Goal: Transaction & Acquisition: Purchase product/service

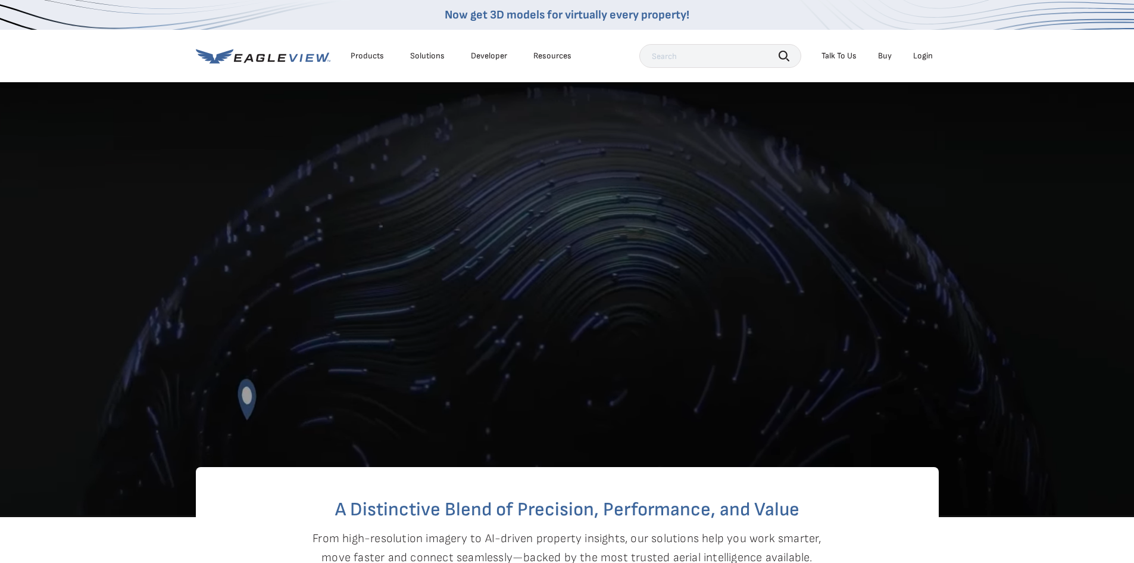
scroll to position [179, 0]
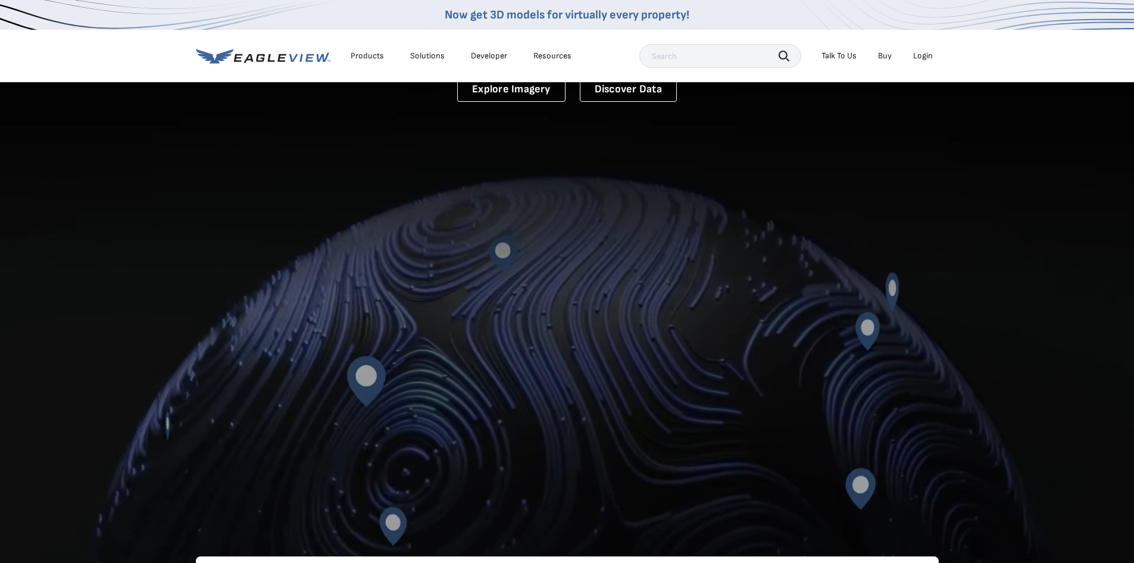
click at [931, 56] on div "Login" at bounding box center [924, 56] width 20 height 11
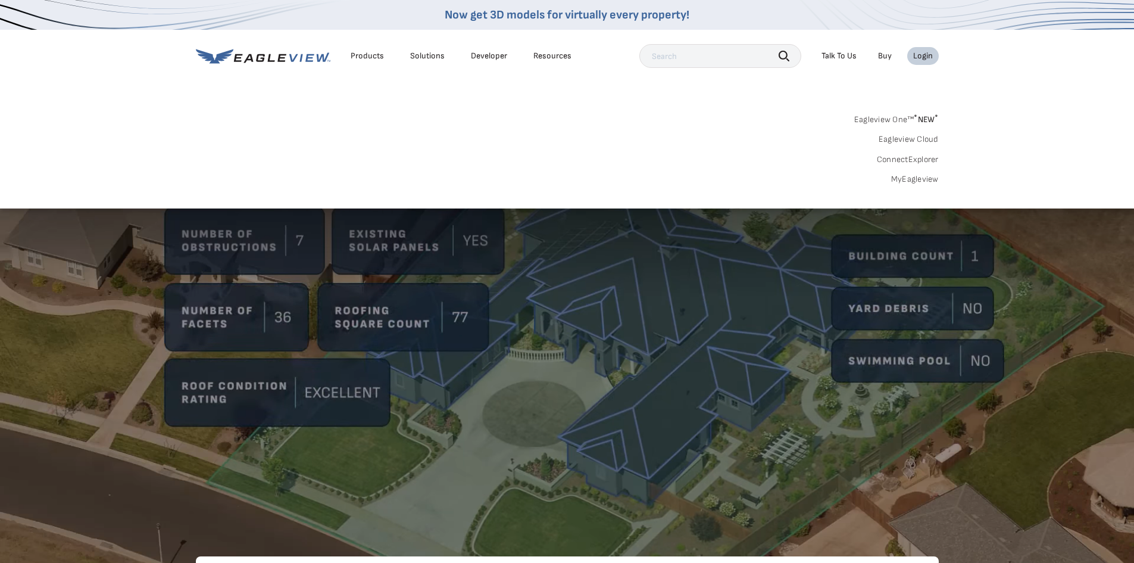
click at [891, 52] on link "Buy" at bounding box center [885, 56] width 14 height 11
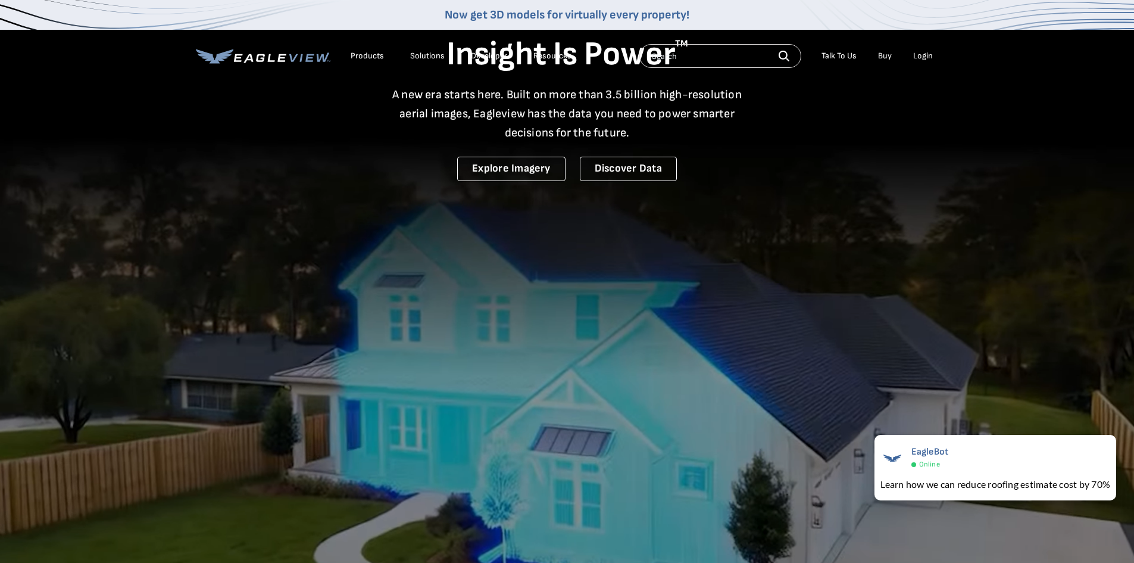
scroll to position [0, 0]
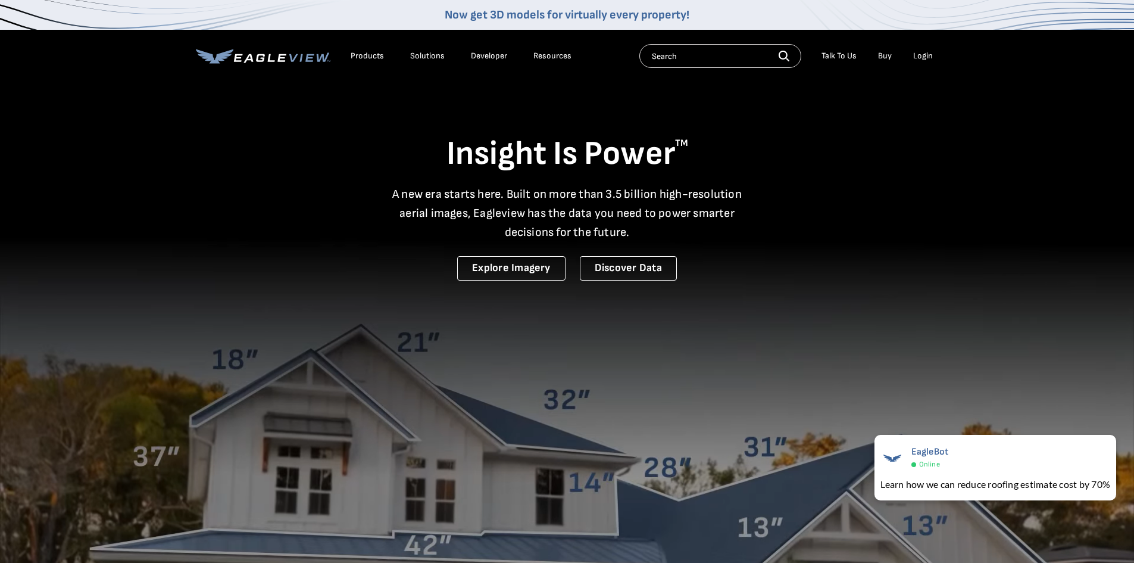
click at [925, 56] on div "Login" at bounding box center [924, 56] width 20 height 11
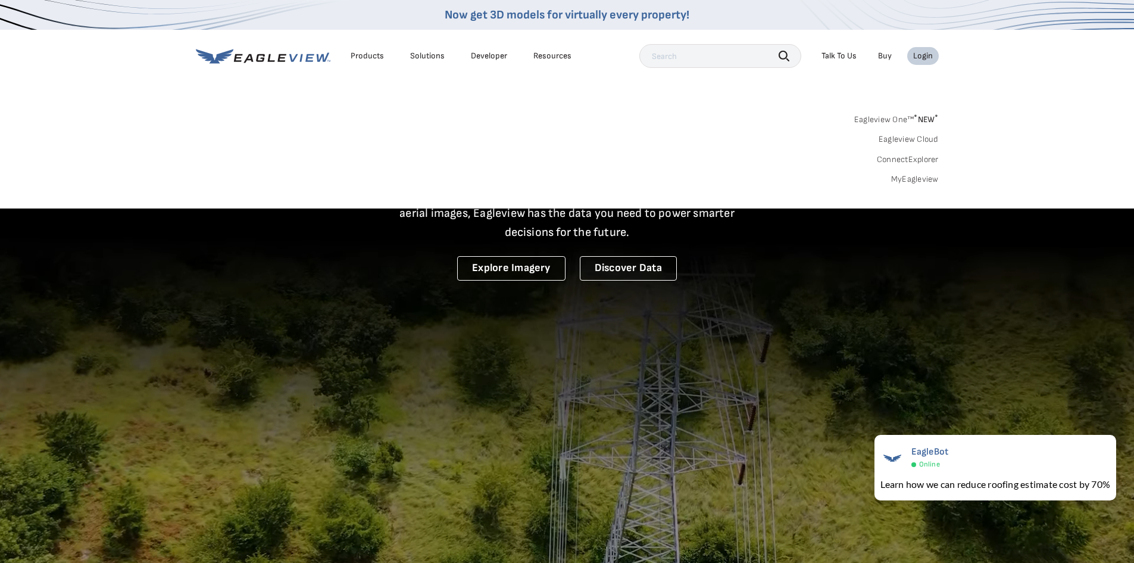
click at [882, 52] on link "Buy" at bounding box center [885, 56] width 14 height 11
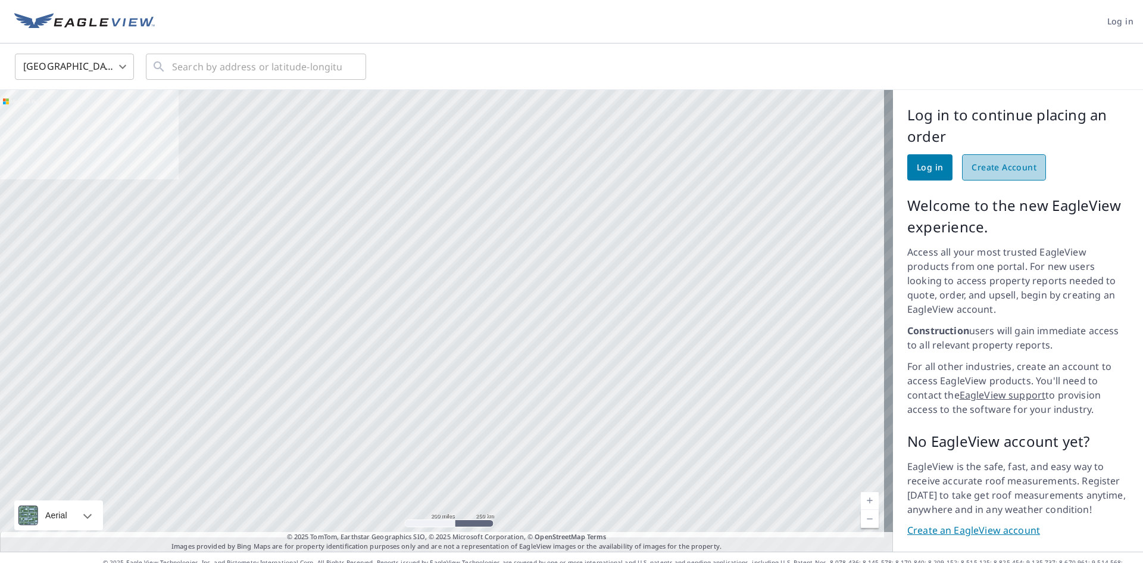
click at [1003, 169] on span "Create Account" at bounding box center [1004, 167] width 65 height 15
click at [992, 168] on span "Create Account" at bounding box center [1004, 167] width 65 height 15
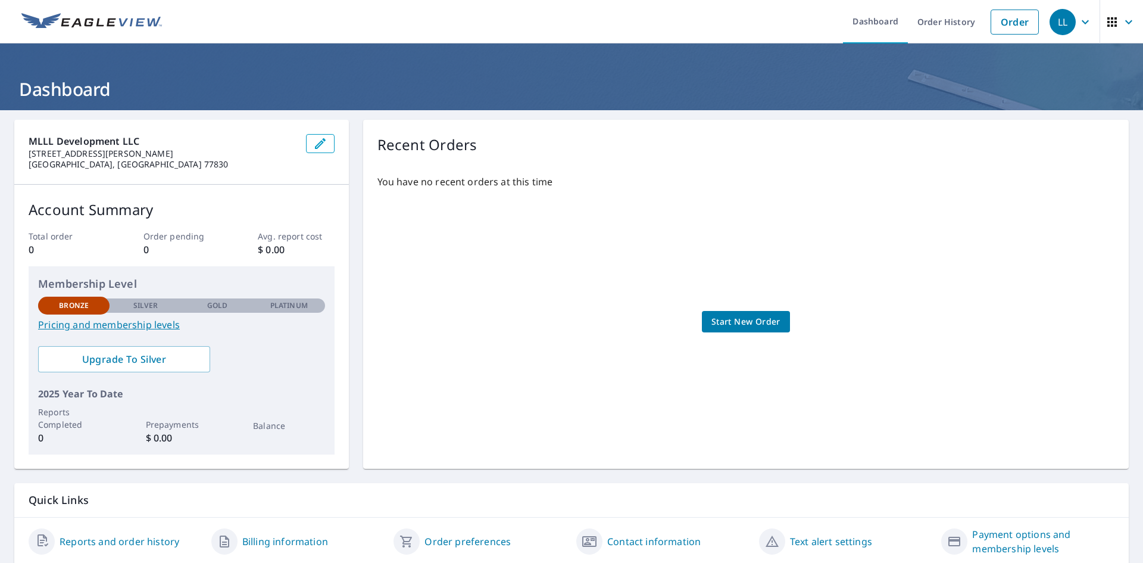
click at [731, 322] on span "Start New Order" at bounding box center [746, 321] width 69 height 15
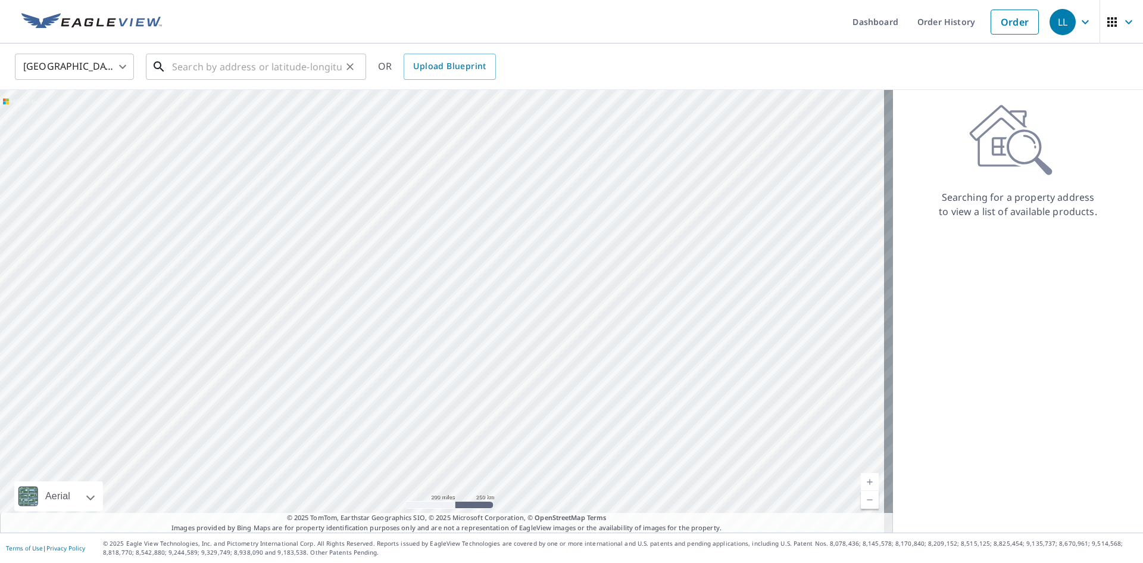
click at [245, 65] on input "text" at bounding box center [257, 66] width 170 height 33
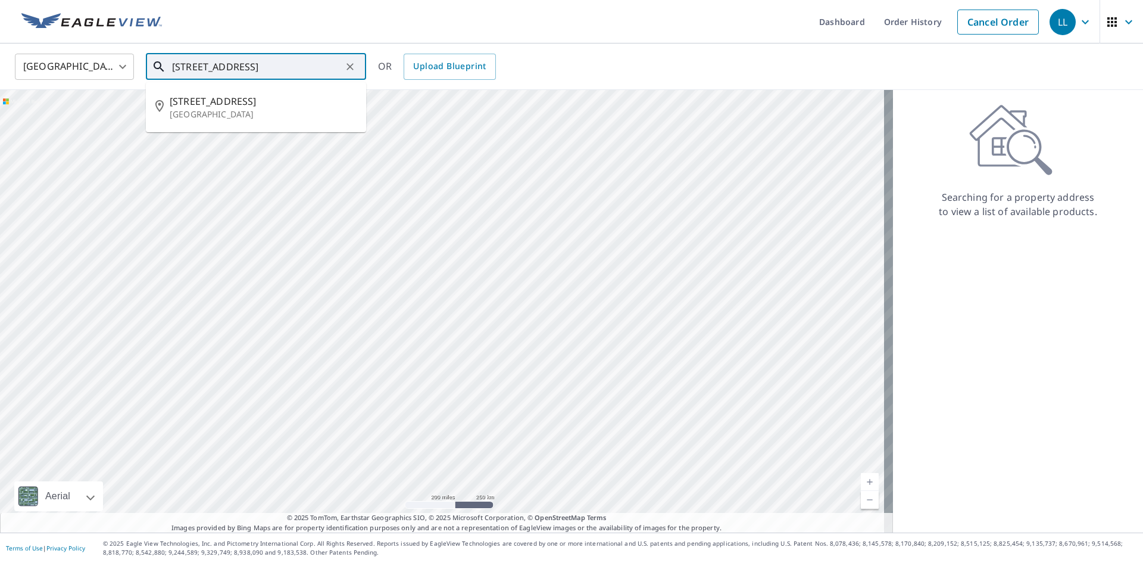
type input "[STREET_ADDRESS]"
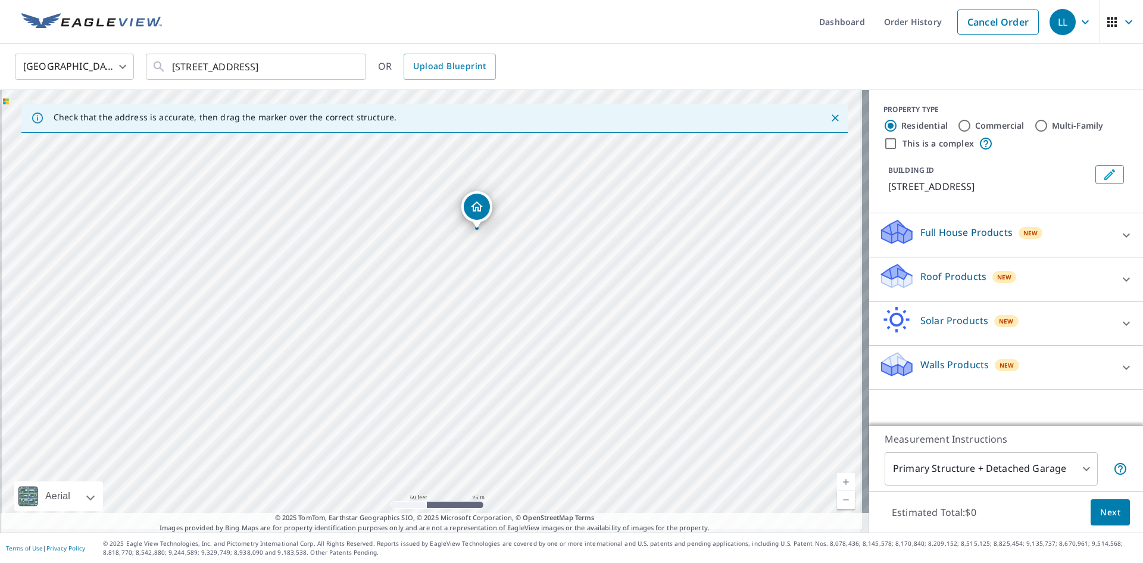
drag, startPoint x: 385, startPoint y: 354, endPoint x: 438, endPoint y: 280, distance: 90.9
click at [438, 280] on div "[STREET_ADDRESS][PERSON_NAME]" at bounding box center [434, 311] width 869 height 442
drag, startPoint x: 365, startPoint y: 401, endPoint x: 539, endPoint y: 244, distance: 234.0
click at [539, 244] on div "[STREET_ADDRESS][PERSON_NAME]" at bounding box center [434, 311] width 869 height 442
click at [333, 348] on div "[STREET_ADDRESS][PERSON_NAME]" at bounding box center [434, 311] width 869 height 442
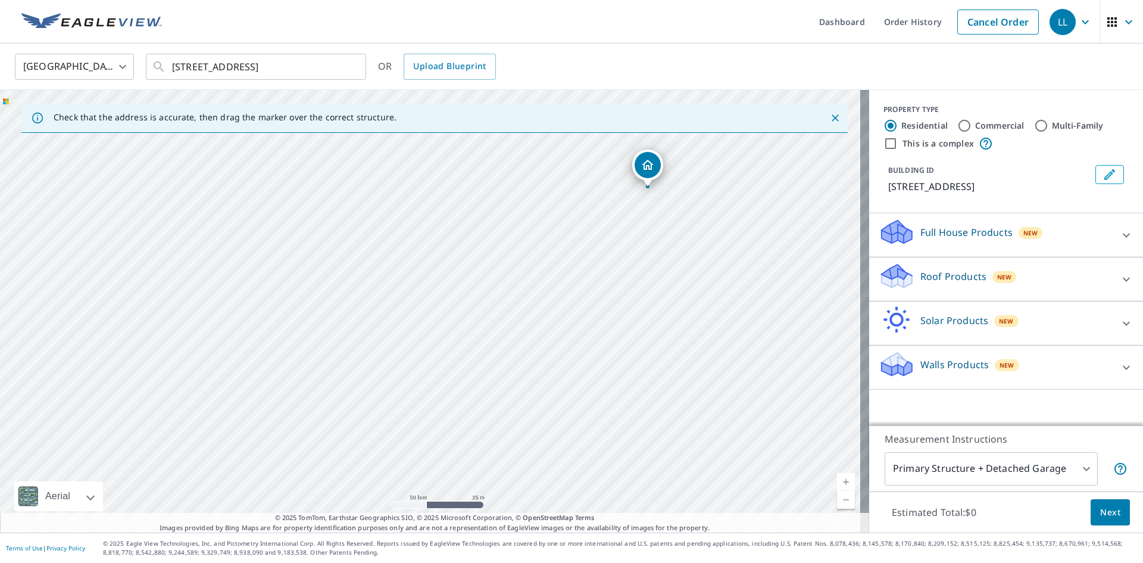
drag, startPoint x: 461, startPoint y: 366, endPoint x: 660, endPoint y: 213, distance: 251.4
click at [650, 246] on div "[STREET_ADDRESS][PERSON_NAME]" at bounding box center [434, 311] width 869 height 442
drag, startPoint x: 656, startPoint y: 157, endPoint x: 389, endPoint y: 385, distance: 351.4
drag, startPoint x: 544, startPoint y: 359, endPoint x: 628, endPoint y: 325, distance: 90.8
click at [628, 325] on div "[STREET_ADDRESS]" at bounding box center [434, 311] width 869 height 442
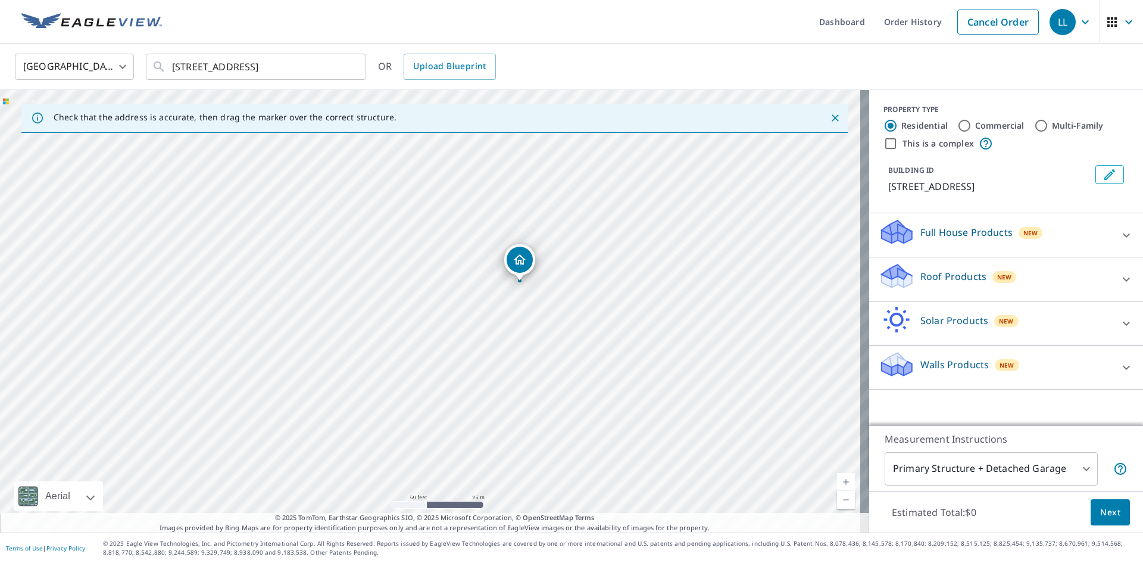
drag, startPoint x: 525, startPoint y: 260, endPoint x: 531, endPoint y: 266, distance: 8.0
click at [1120, 272] on icon at bounding box center [1127, 279] width 14 height 14
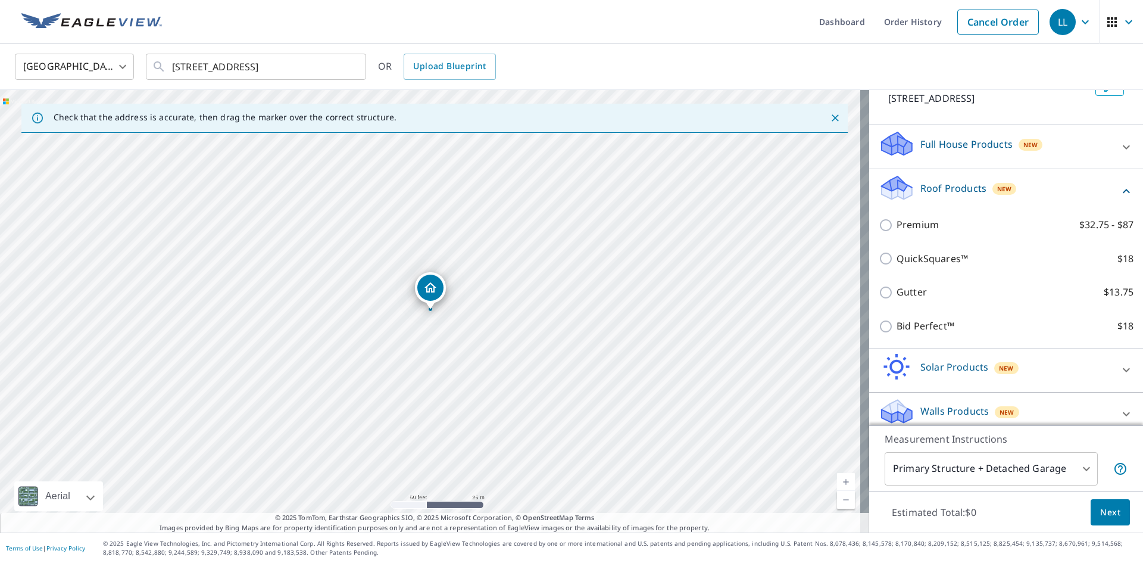
scroll to position [99, 0]
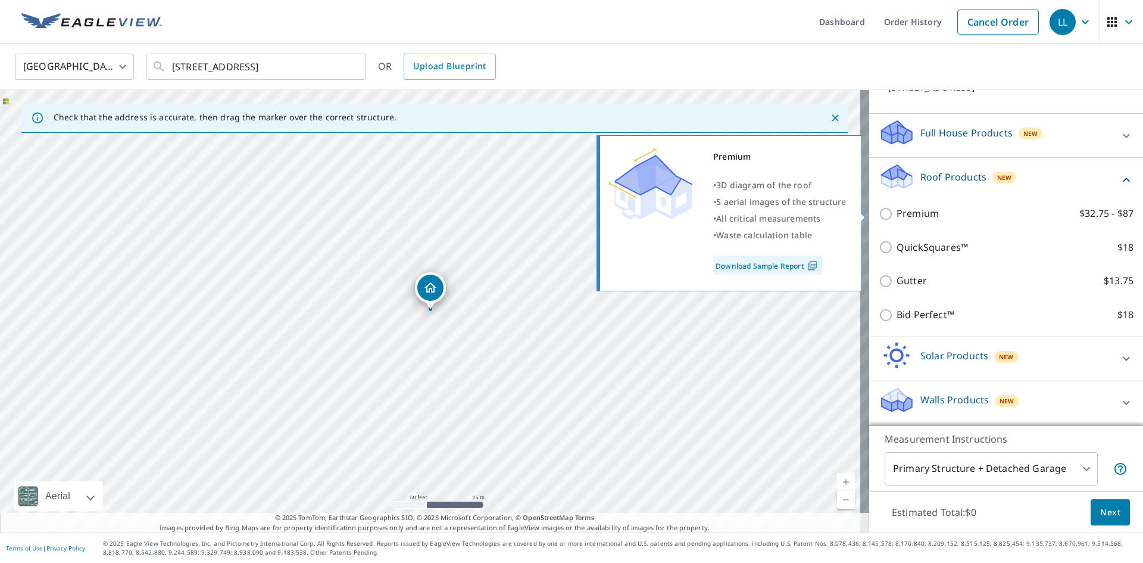
click at [910, 213] on p "Premium" at bounding box center [918, 213] width 42 height 15
click at [897, 213] on input "Premium $32.75 - $87" at bounding box center [888, 214] width 18 height 14
checkbox input "true"
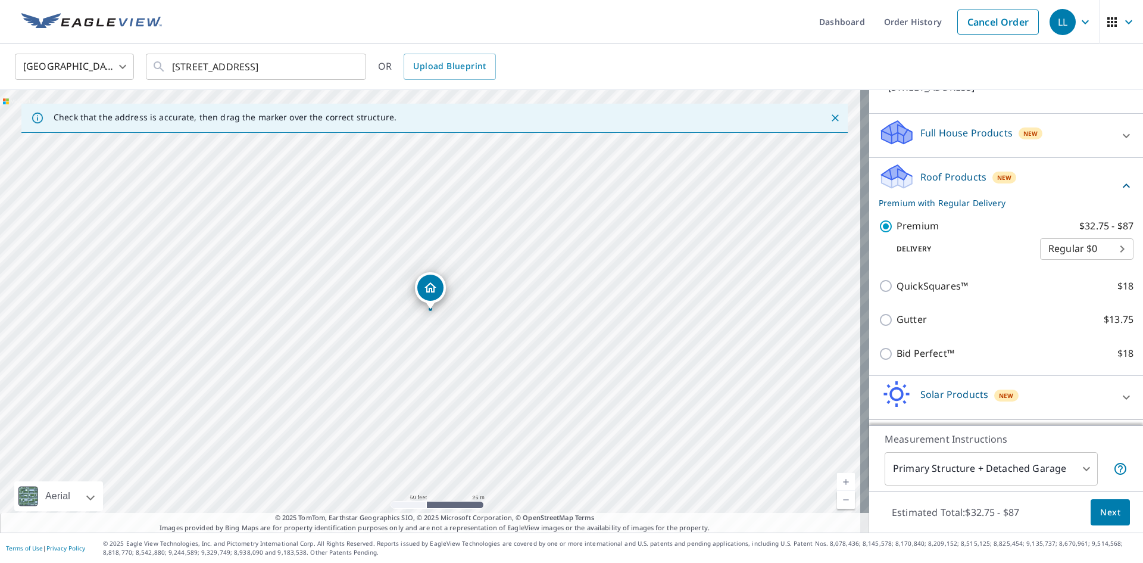
click at [1102, 248] on body "LL LL Dashboard Order History Cancel Order LL [GEOGRAPHIC_DATA] [GEOGRAPHIC_DAT…" at bounding box center [571, 281] width 1143 height 563
click at [1077, 166] on div at bounding box center [571, 281] width 1143 height 563
click at [1106, 250] on body "LL LL Dashboard Order History Cancel Order LL [GEOGRAPHIC_DATA] [GEOGRAPHIC_DAT…" at bounding box center [571, 281] width 1143 height 563
click at [1085, 266] on li "Express $31.75" at bounding box center [1068, 270] width 93 height 21
type input "4"
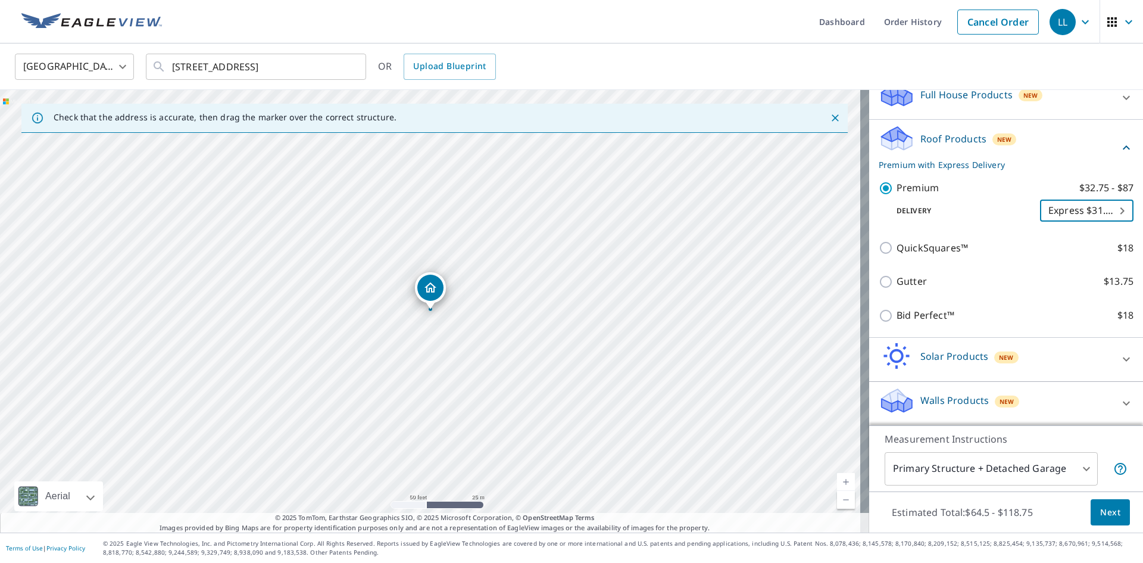
scroll to position [138, 0]
click at [1123, 146] on icon at bounding box center [1126, 147] width 7 height 4
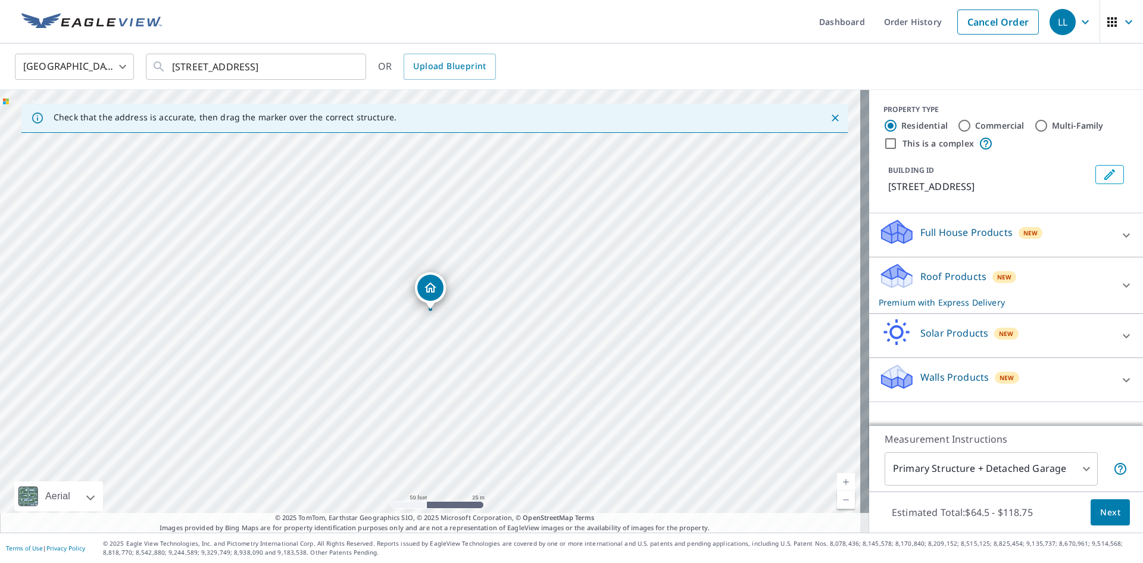
scroll to position [0, 0]
click at [1106, 511] on span "Next" at bounding box center [1110, 512] width 20 height 15
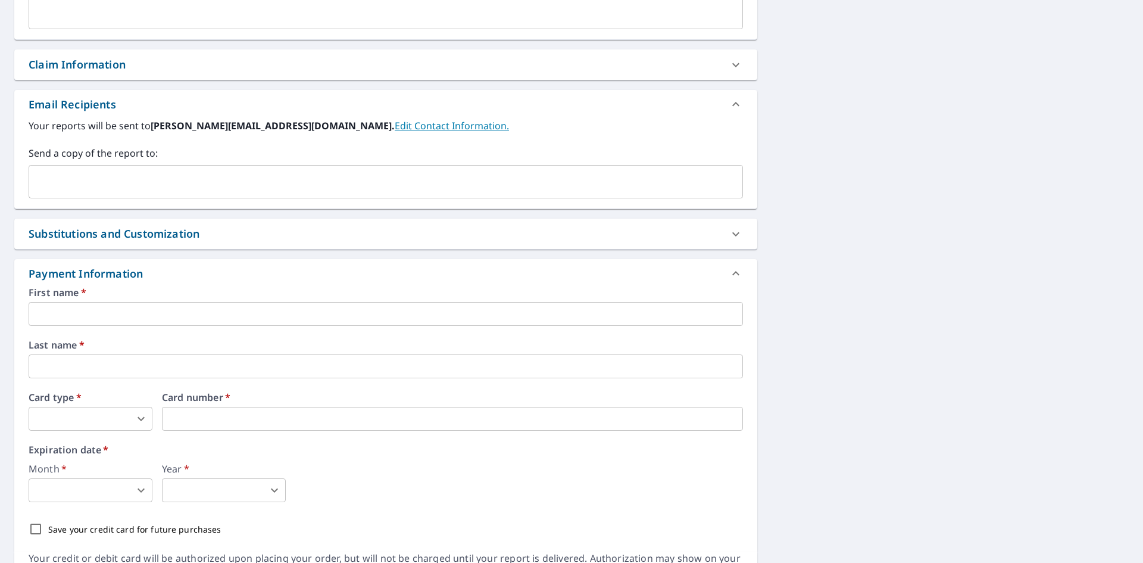
scroll to position [417, 0]
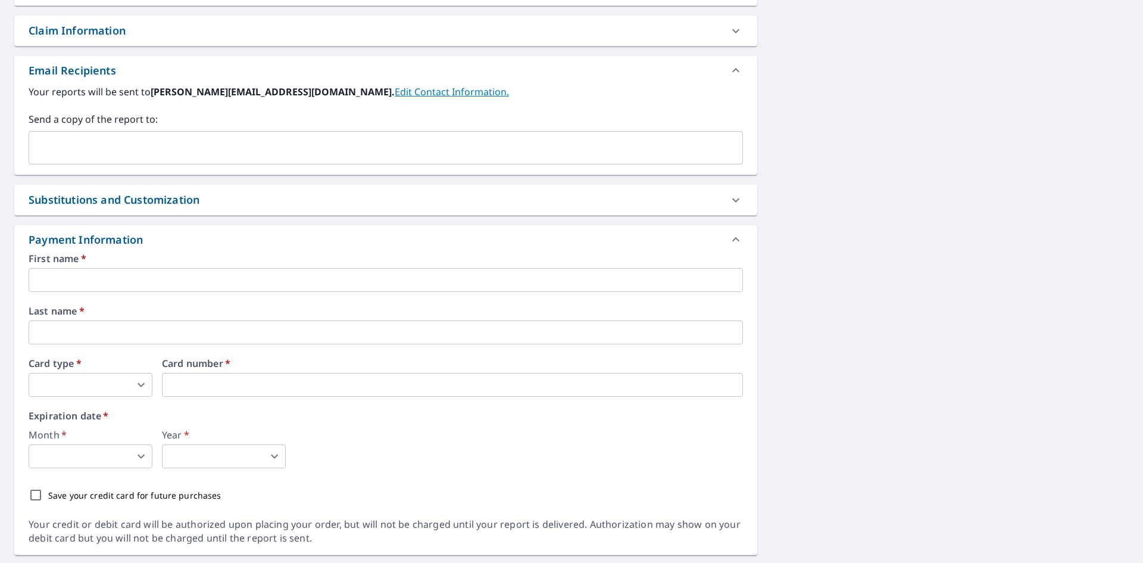
click at [107, 288] on input "text" at bounding box center [386, 280] width 715 height 24
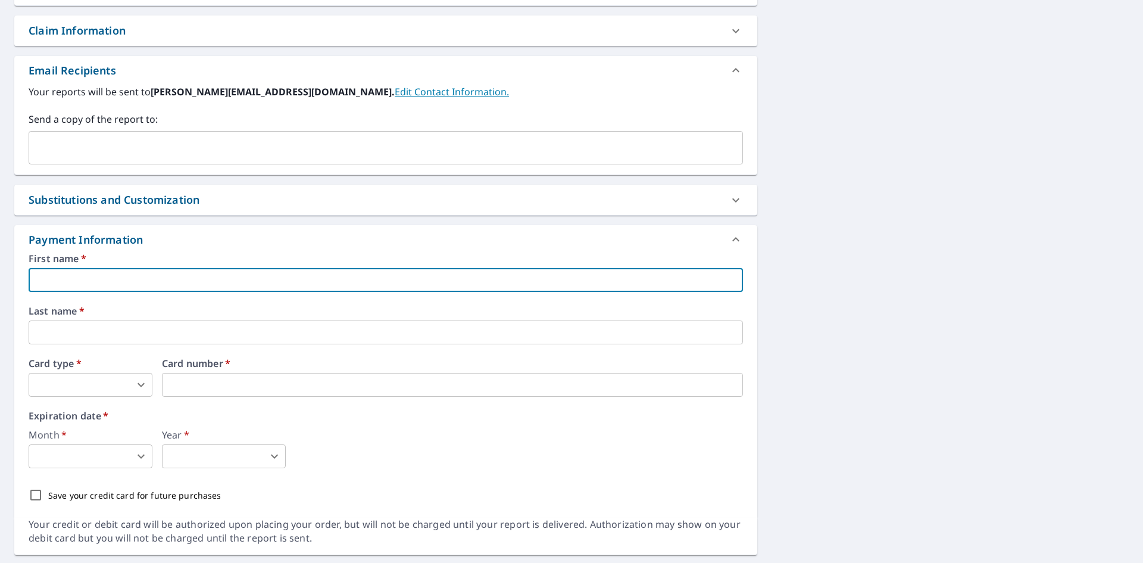
type input "[PERSON_NAME]"
click at [94, 328] on input "text" at bounding box center [386, 332] width 715 height 24
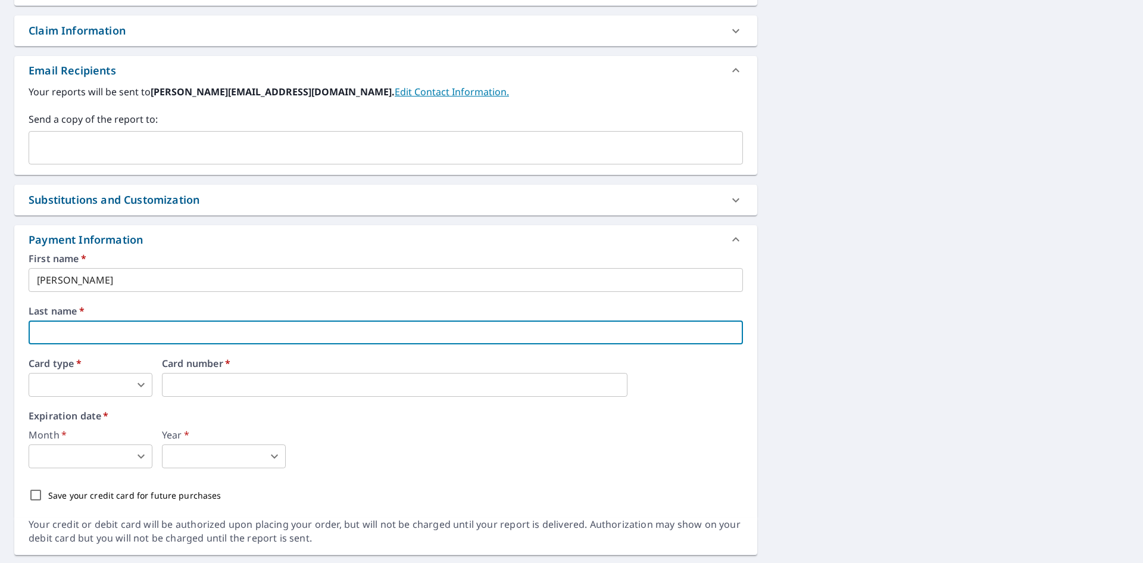
type input "[PERSON_NAME]"
click at [90, 376] on body "LL LL Dashboard Order History Cancel Order LL Dashboard / Finalize Order Finali…" at bounding box center [571, 281] width 1143 height 563
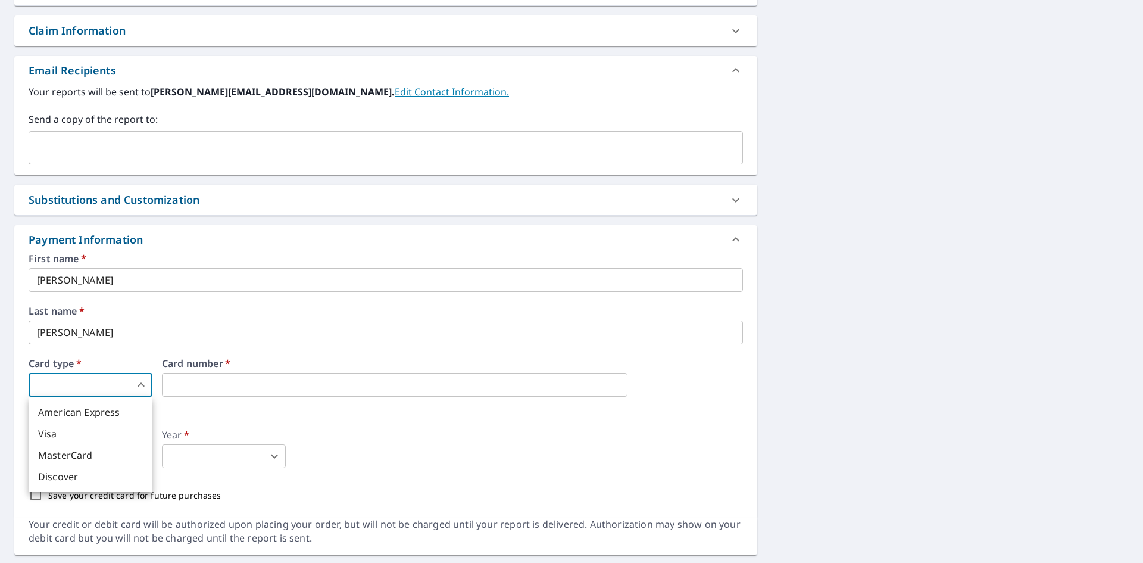
click at [61, 435] on li "Visa" at bounding box center [91, 433] width 124 height 21
type input "2"
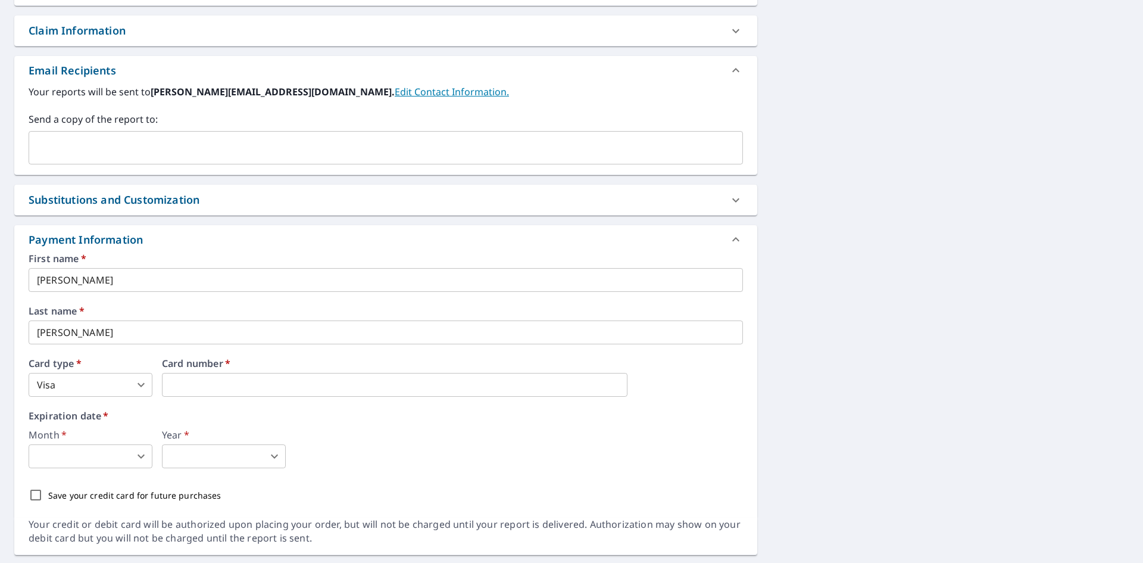
click at [142, 454] on body "LL LL Dashboard Order History Cancel Order LL Dashboard / Finalize Order Finali…" at bounding box center [571, 281] width 1143 height 563
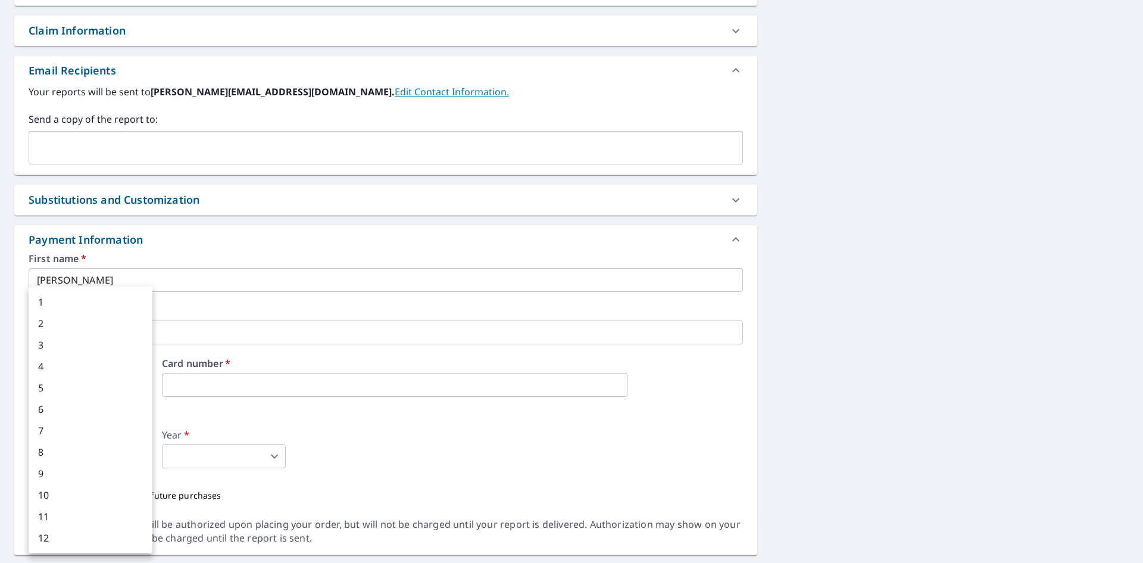
click at [51, 386] on li "5" at bounding box center [91, 387] width 124 height 21
type input "5"
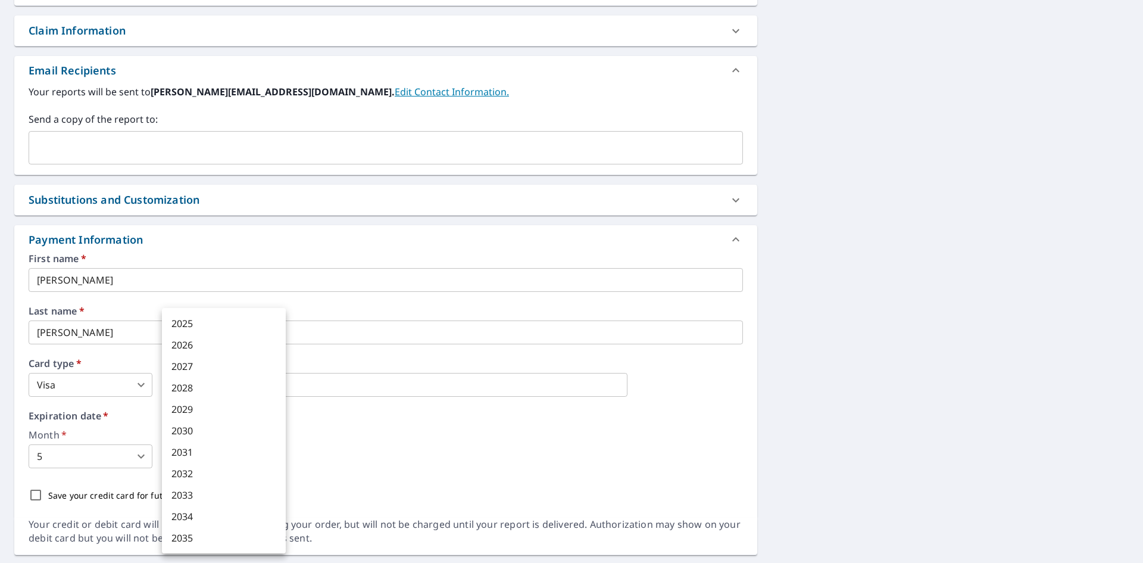
click at [274, 457] on body "LL LL Dashboard Order History Cancel Order LL Dashboard / Finalize Order Finali…" at bounding box center [571, 281] width 1143 height 563
click at [185, 401] on li "2029" at bounding box center [224, 408] width 124 height 21
type input "2029"
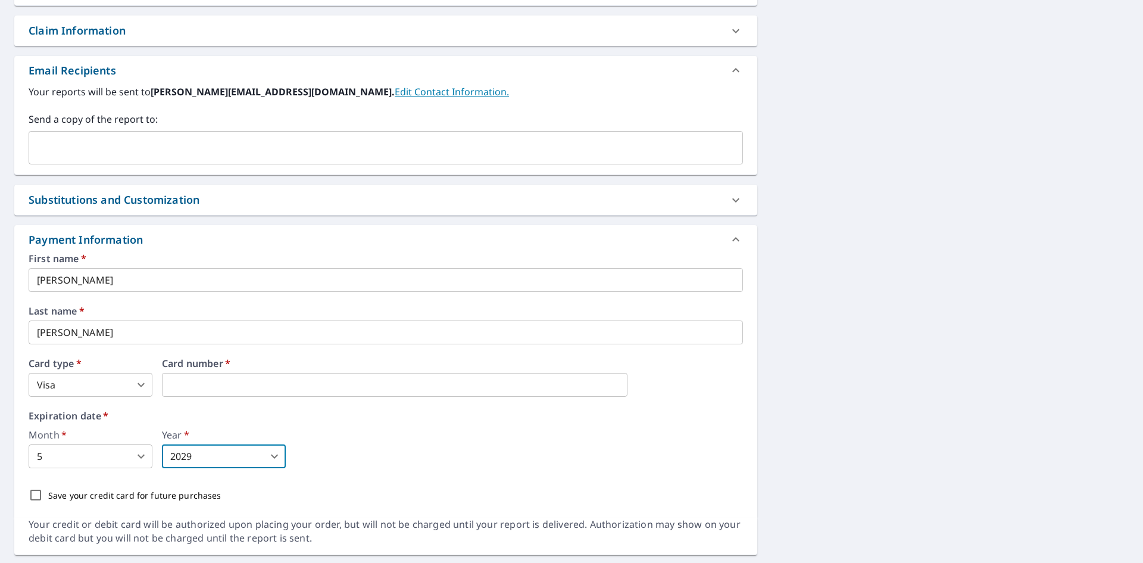
click at [40, 492] on input "Save your credit card for future purchases" at bounding box center [35, 494] width 25 height 25
checkbox input "true"
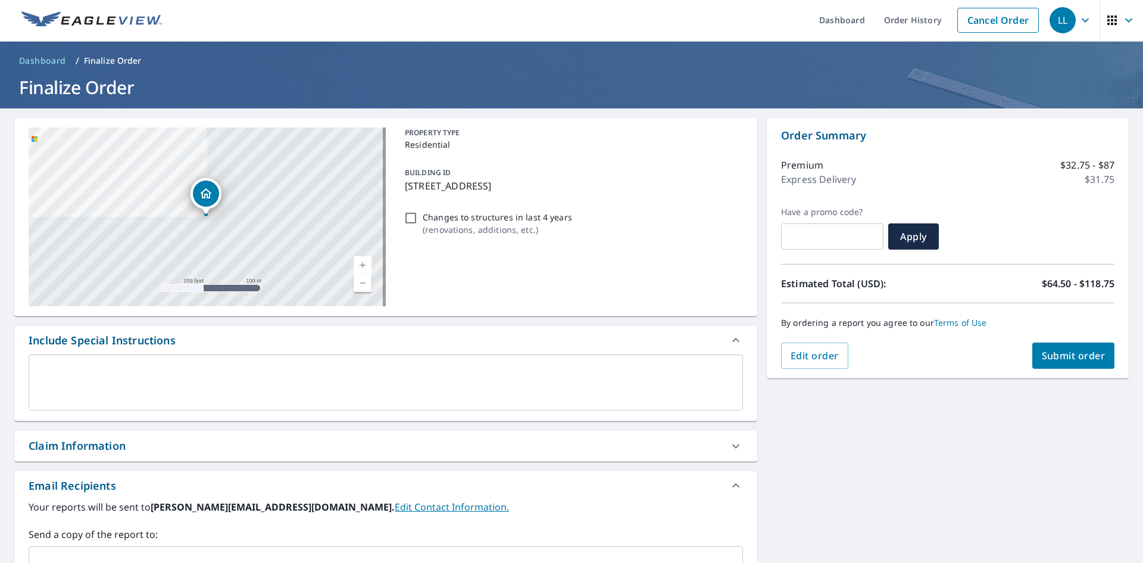
scroll to position [0, 0]
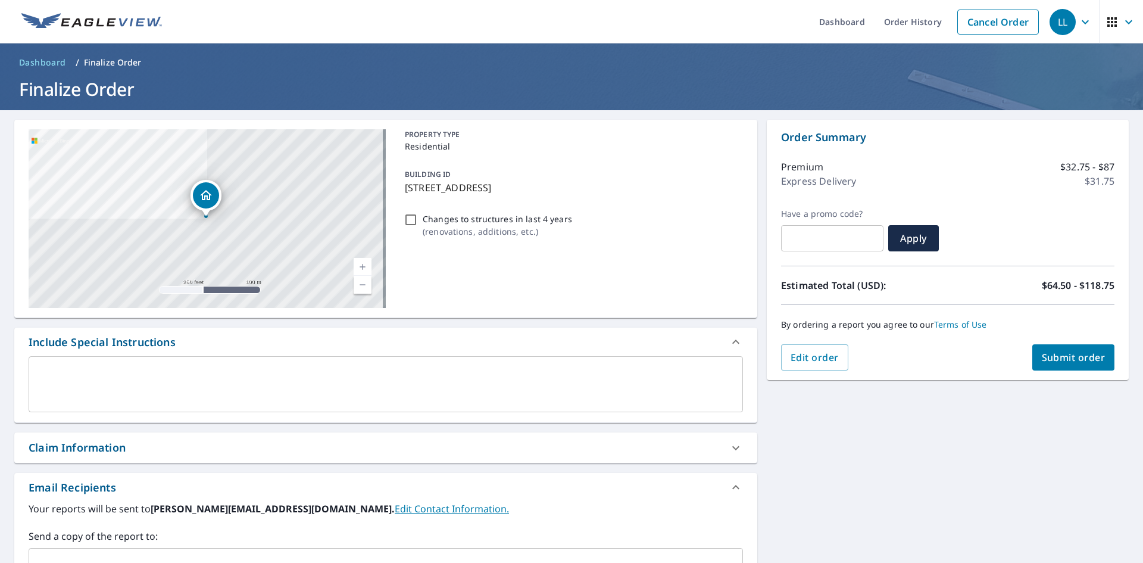
click at [1047, 353] on span "Submit order" at bounding box center [1074, 357] width 64 height 13
